Goal: Communication & Community: Ask a question

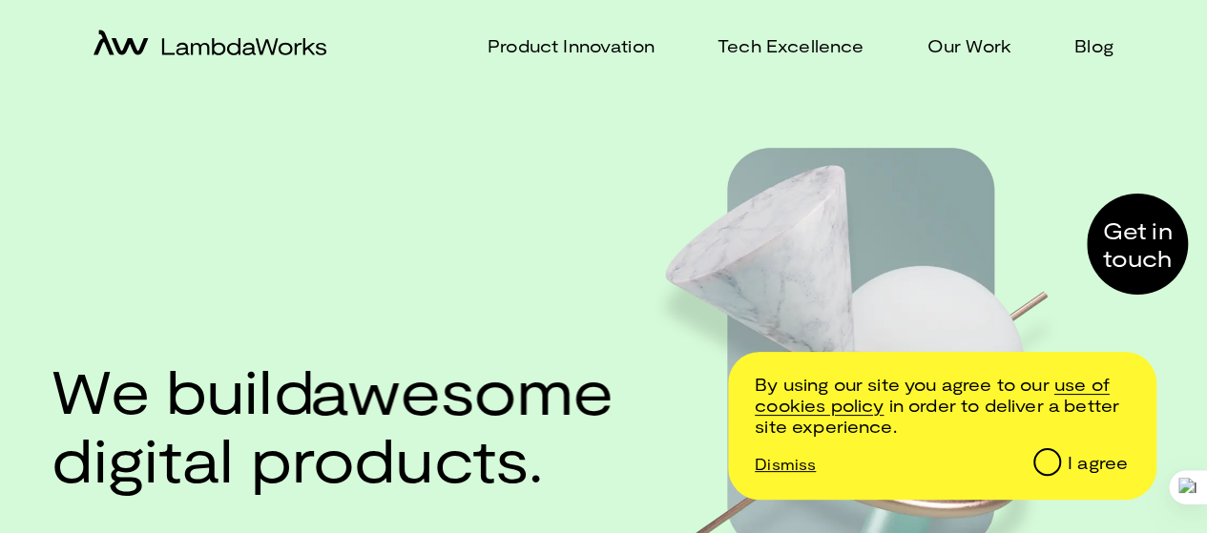
click at [1137, 234] on div at bounding box center [1137, 244] width 101 height 101
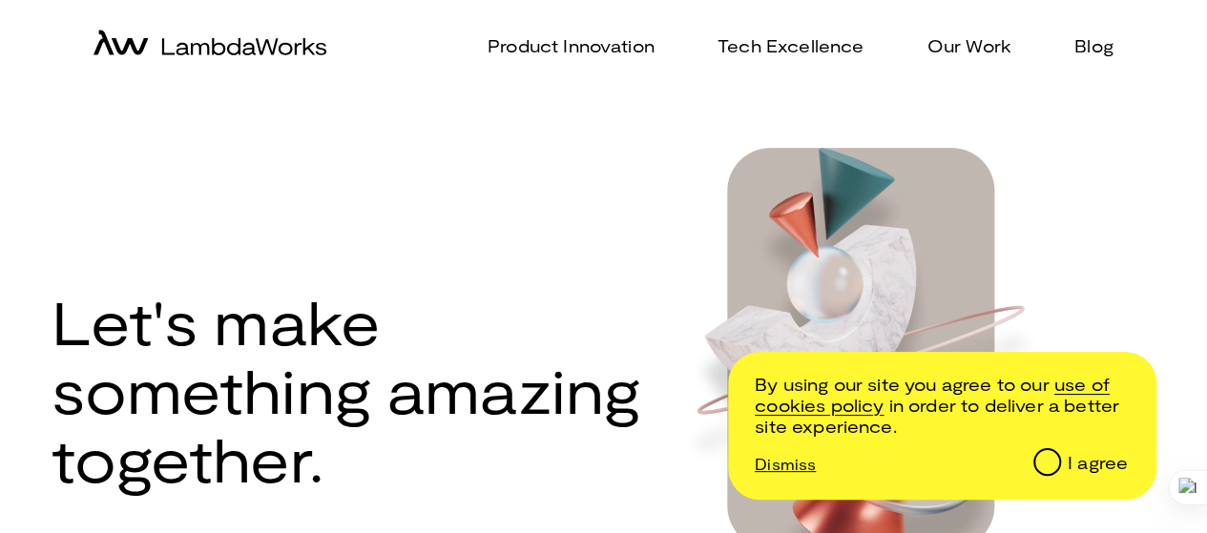
scroll to position [95, 0]
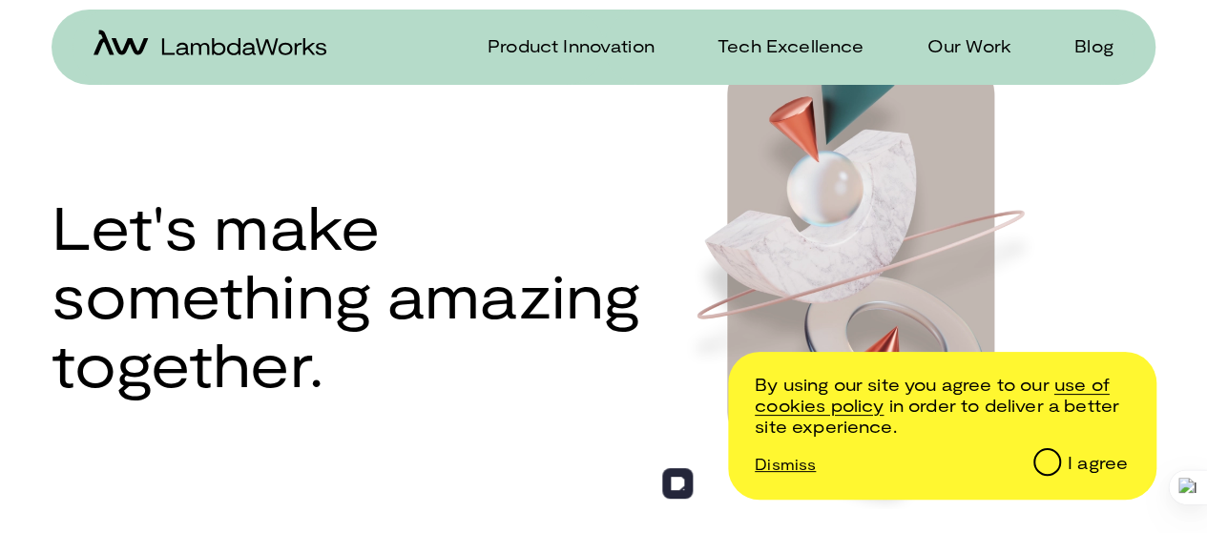
click at [1065, 463] on label "I agree" at bounding box center [1079, 460] width 98 height 46
click at [1058, 463] on input "I agree" at bounding box center [1046, 461] width 24 height 24
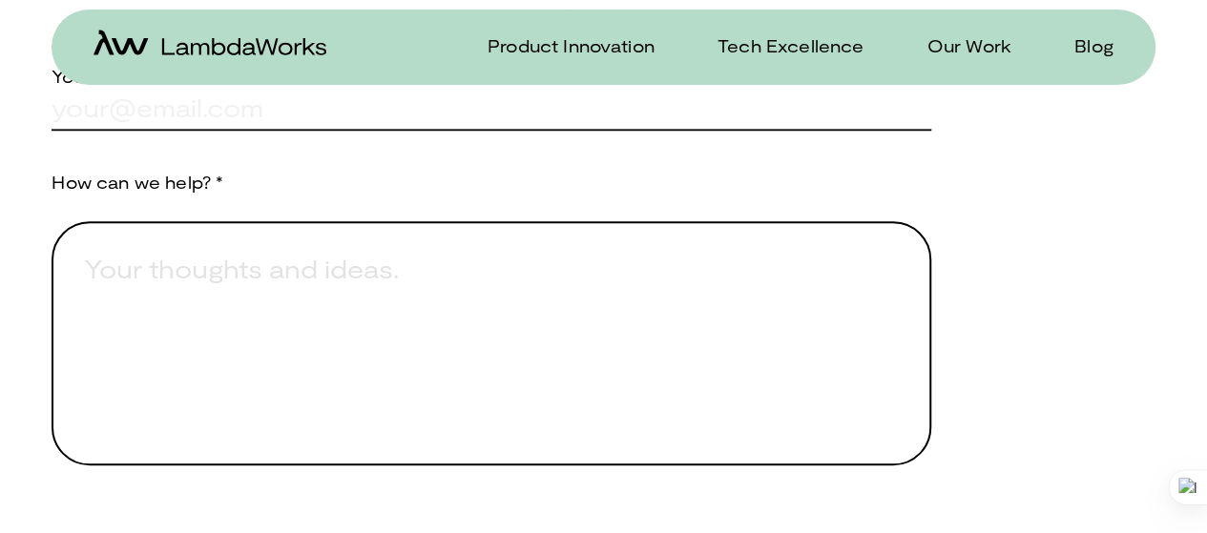
scroll to position [668, 0]
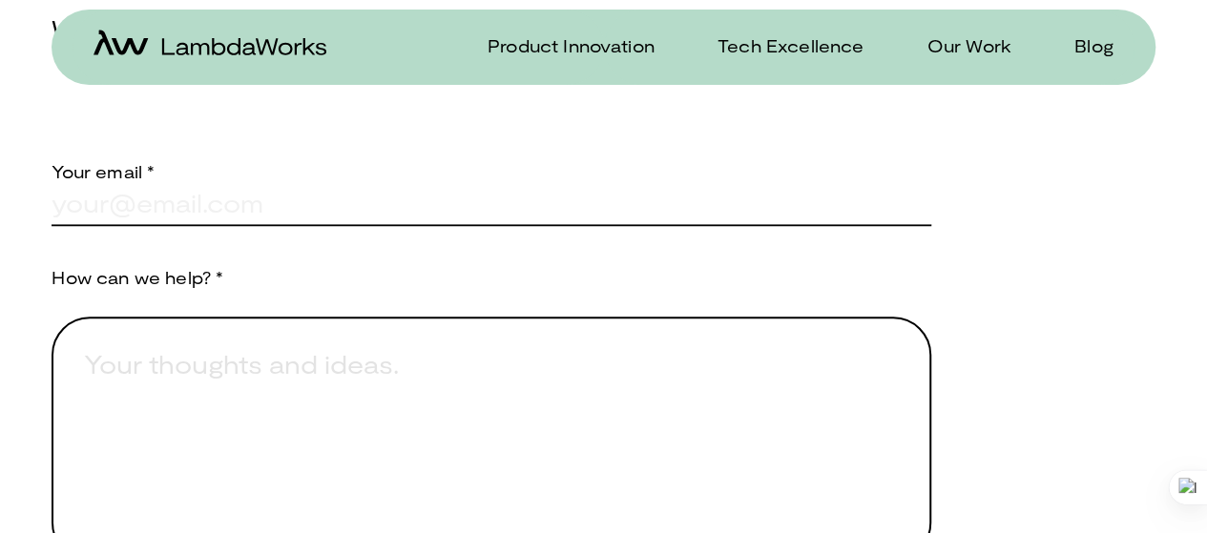
click at [190, 206] on input "text" at bounding box center [492, 203] width 880 height 42
type input "[PERSON_NAME][EMAIL_ADDRESS][DOMAIN_NAME]"
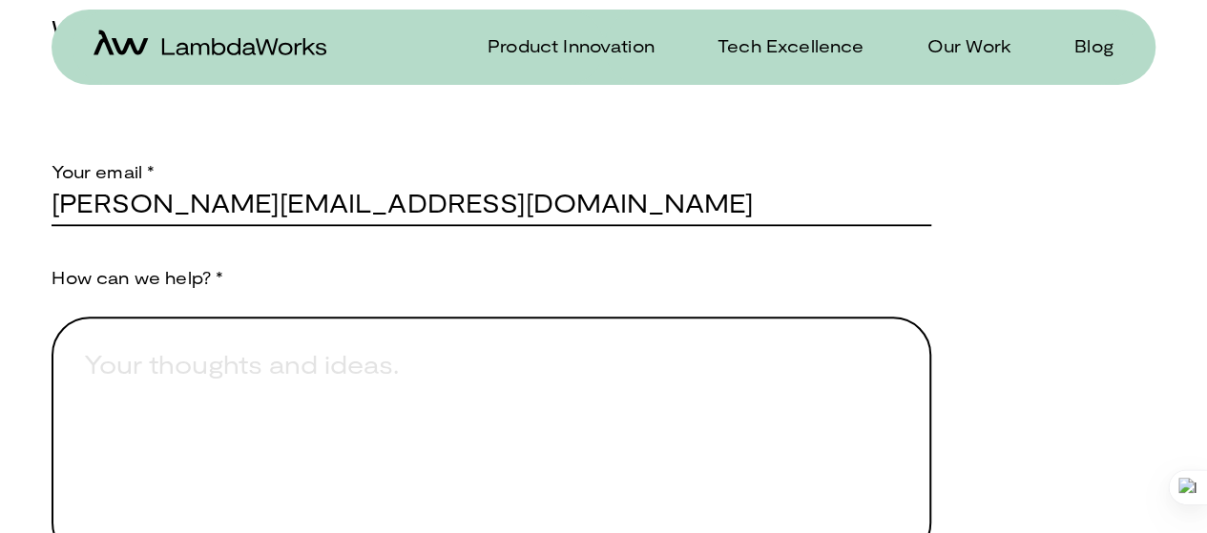
click at [192, 386] on textarea "Provide a brief explanation of how we can assist you." at bounding box center [492, 439] width 880 height 244
paste textarea ""I see LambdaWorks crafts digital solutions for startups and enterprises. We ca…"
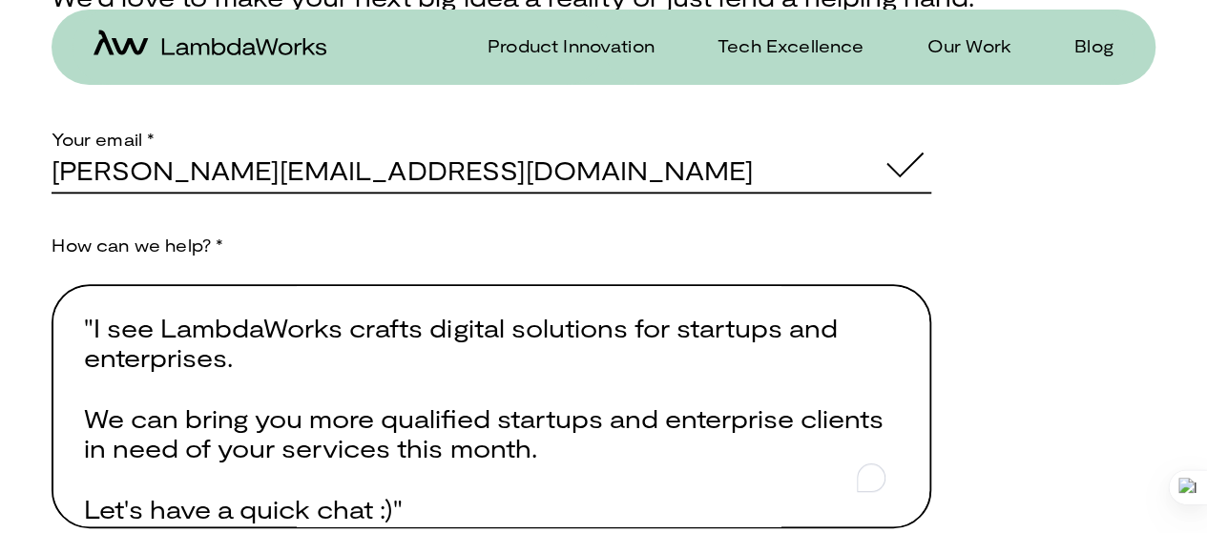
scroll to position [4, 0]
click at [95, 346] on textarea ""I see LambdaWorks crafts digital solutions for startups and enterprises. We ca…" at bounding box center [492, 406] width 880 height 244
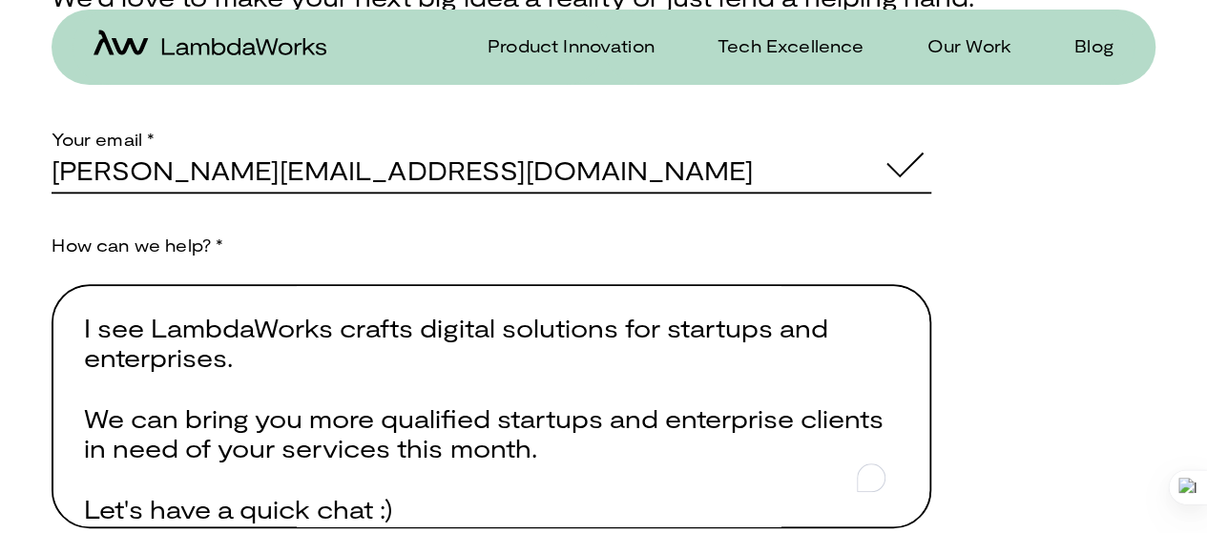
scroll to position [987, 0]
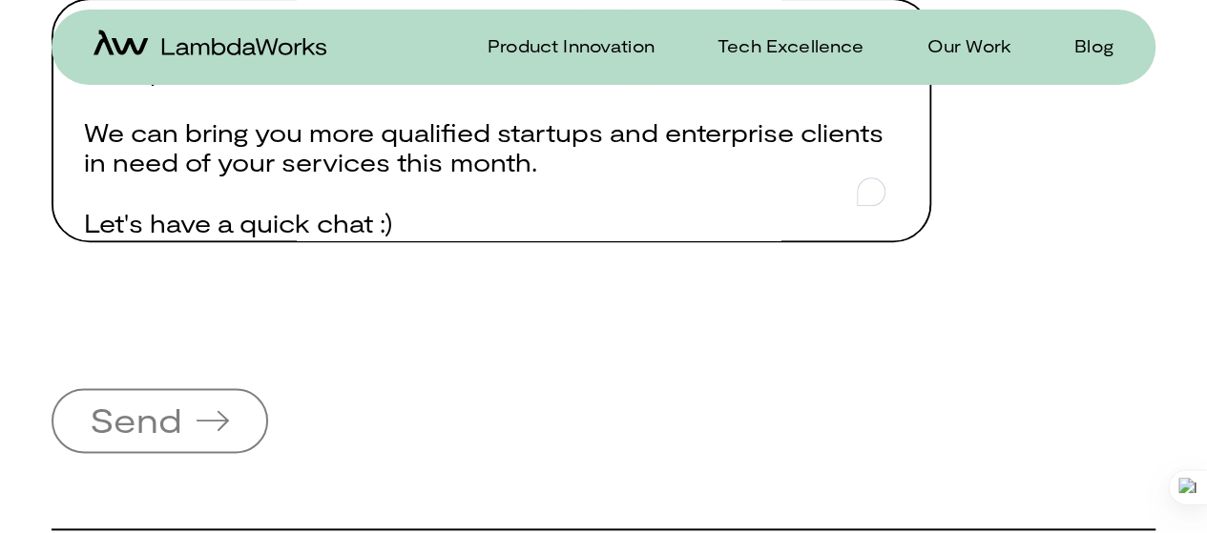
type textarea "I see LambdaWorks crafts digital solutions for startups and enterprises. We can…"
click at [244, 407] on span "Send" at bounding box center [159, 420] width 201 height 59
